Goal: Transaction & Acquisition: Subscribe to service/newsletter

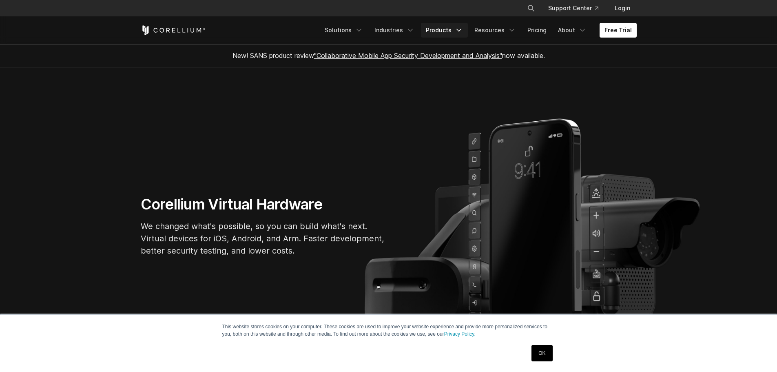
click at [459, 27] on icon "Navigation Menu" at bounding box center [459, 30] width 8 height 8
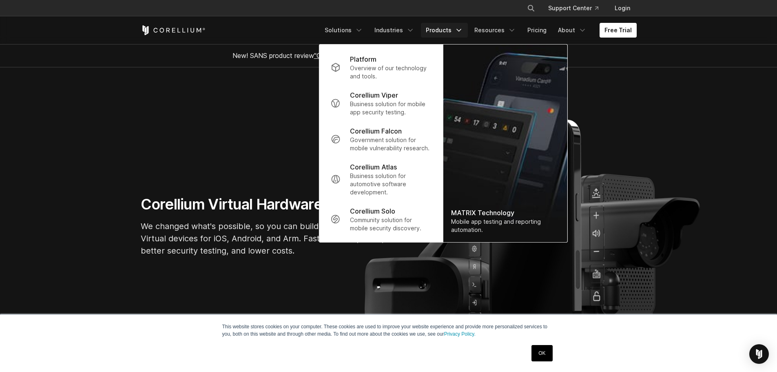
click at [661, 99] on section "Corellium Virtual Hardware We changed what's possible, so you can build what's …" at bounding box center [388, 229] width 777 height 324
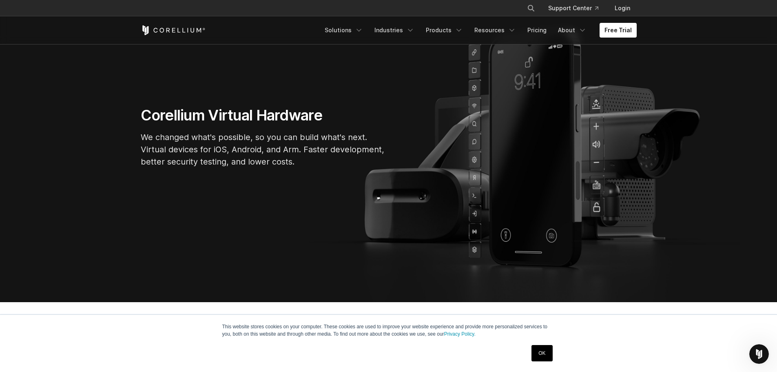
scroll to position [82, 0]
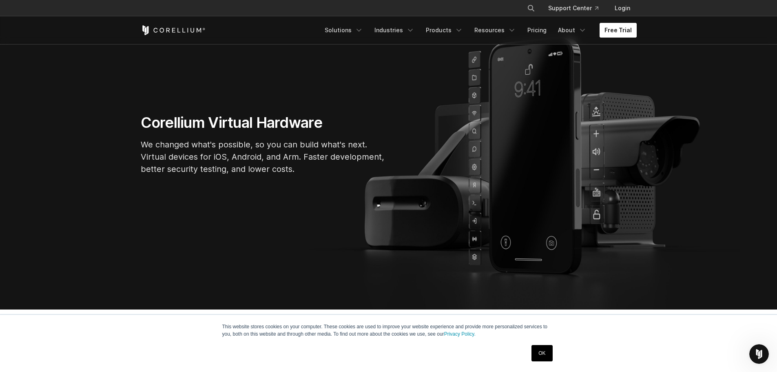
click at [627, 33] on link "Free Trial" at bounding box center [618, 30] width 37 height 15
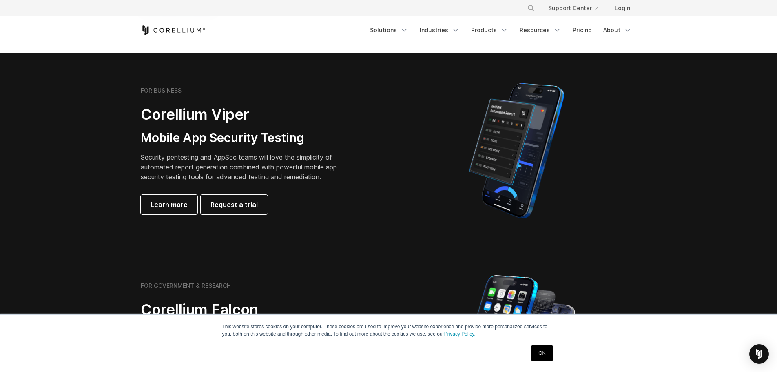
scroll to position [367, 0]
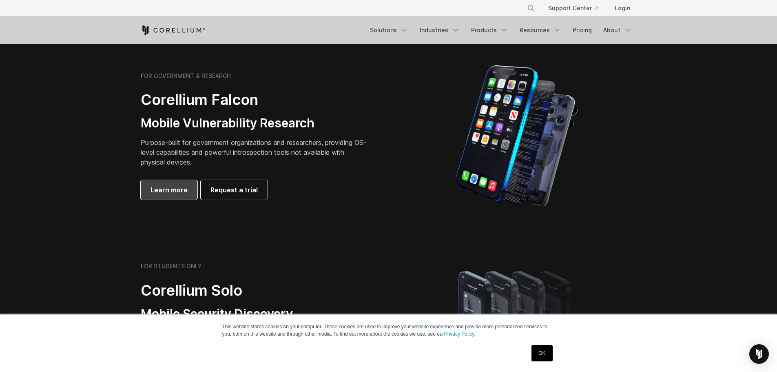
click at [178, 191] on span "Learn more" at bounding box center [169, 190] width 37 height 10
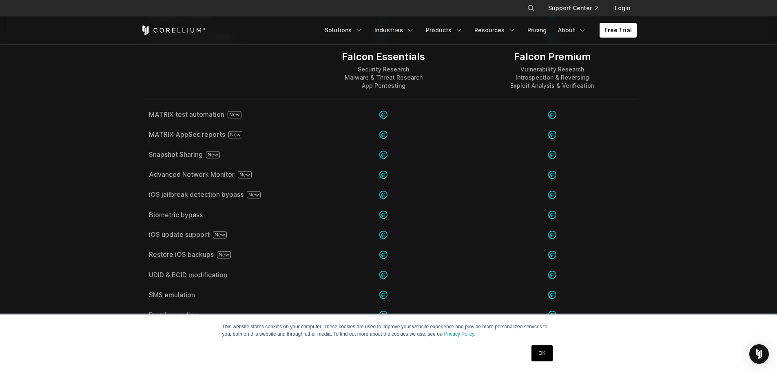
scroll to position [1183, 0]
